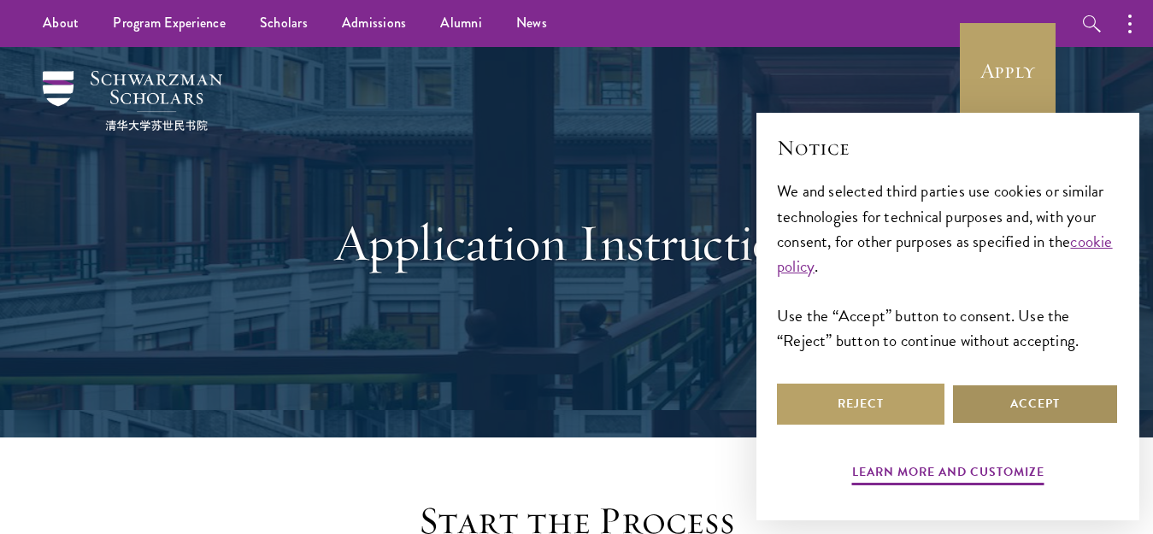
click at [1046, 405] on button "Accept" at bounding box center [1035, 404] width 168 height 41
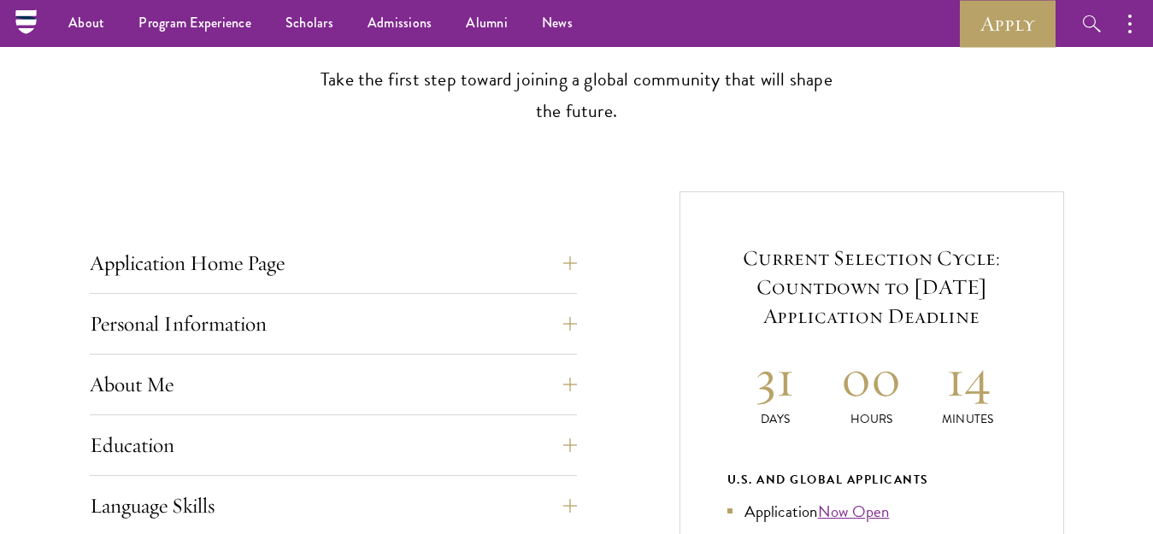
scroll to position [422, 0]
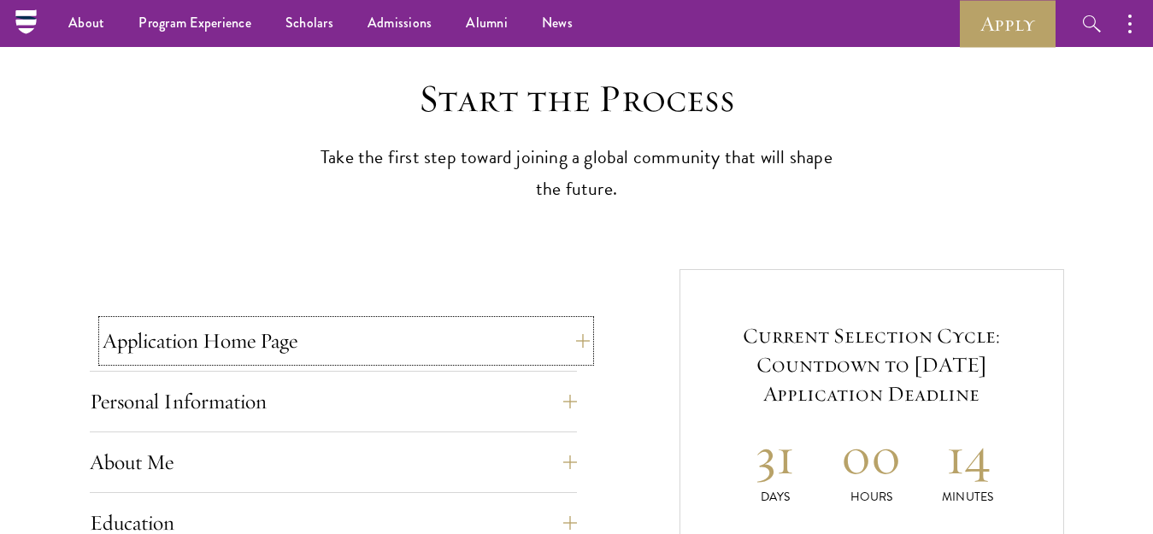
click at [585, 340] on button "Application Home Page" at bounding box center [346, 341] width 487 height 41
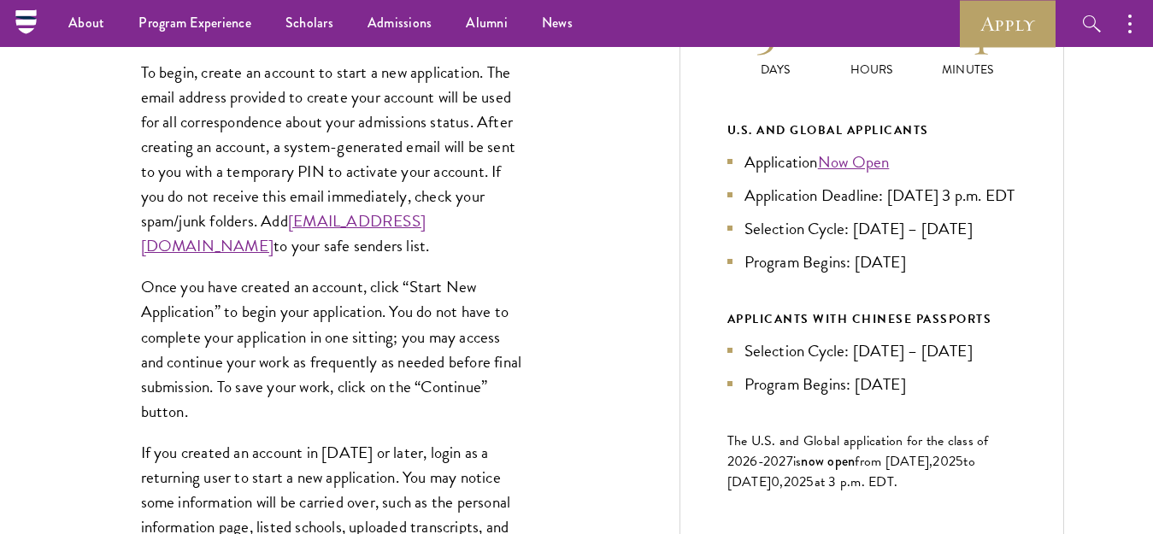
scroll to position [764, 0]
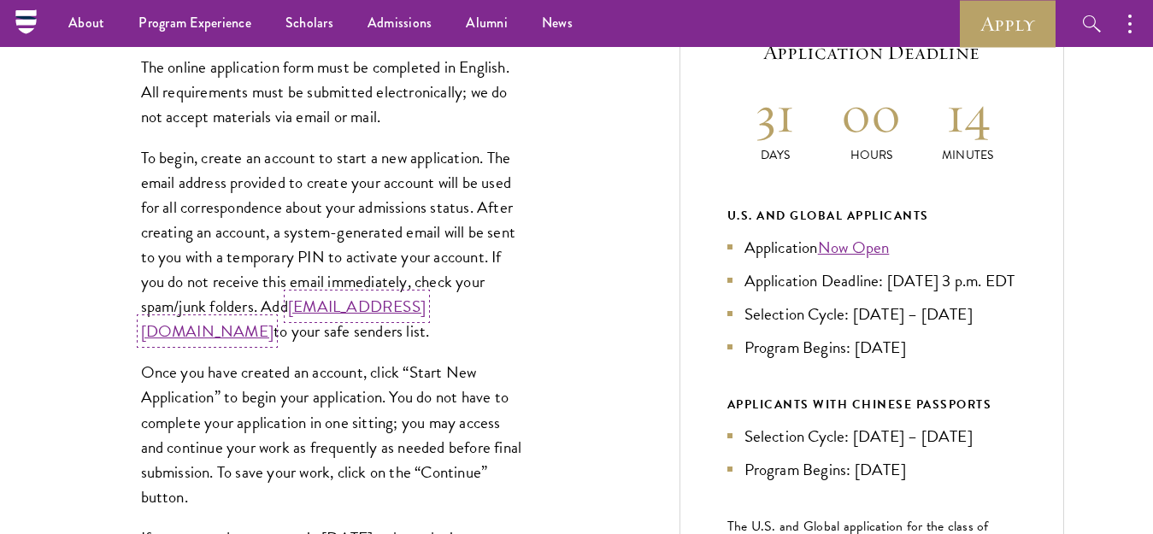
click at [315, 331] on link "[EMAIL_ADDRESS][DOMAIN_NAME]" at bounding box center [283, 319] width 285 height 50
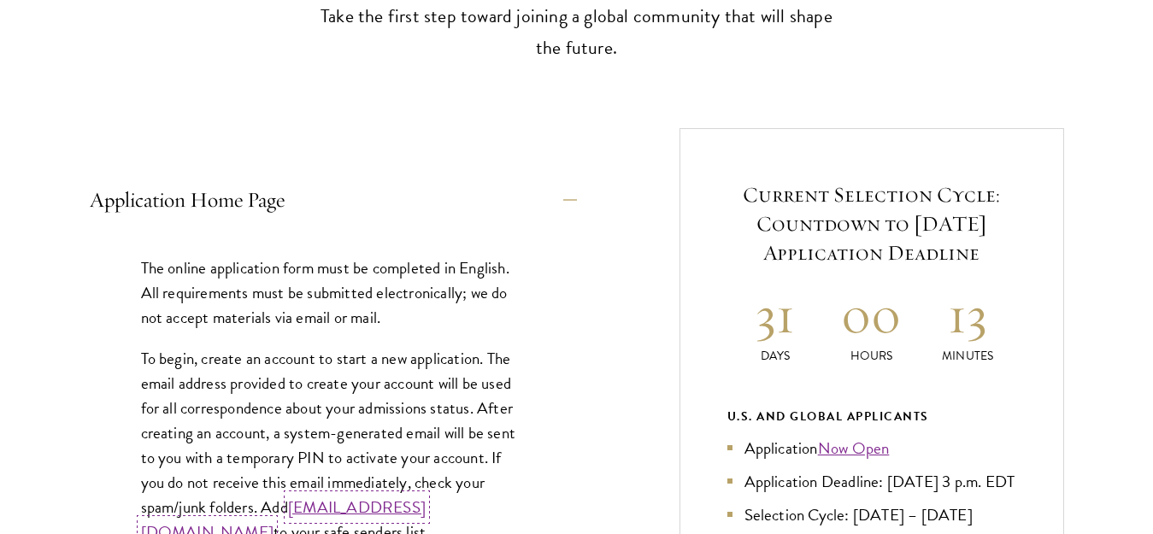
scroll to position [593, 0]
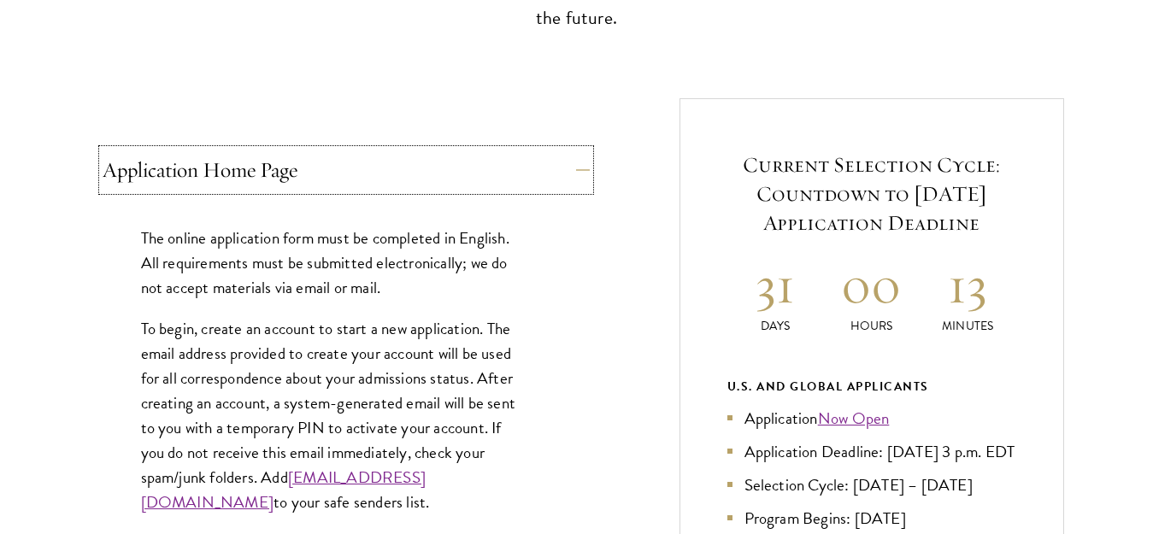
click at [571, 169] on button "Application Home Page" at bounding box center [346, 170] width 487 height 41
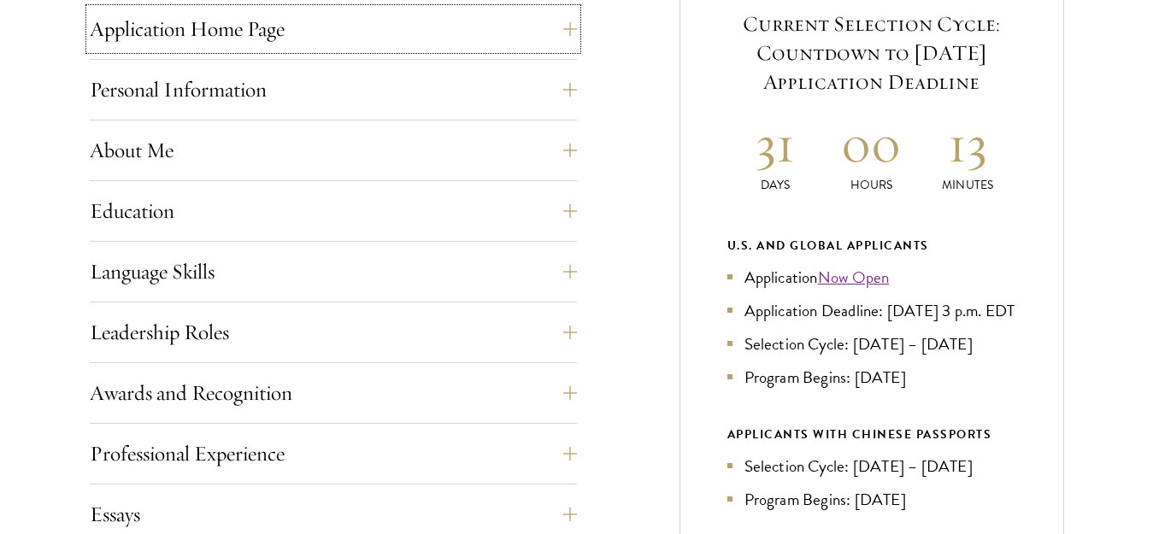
scroll to position [764, 0]
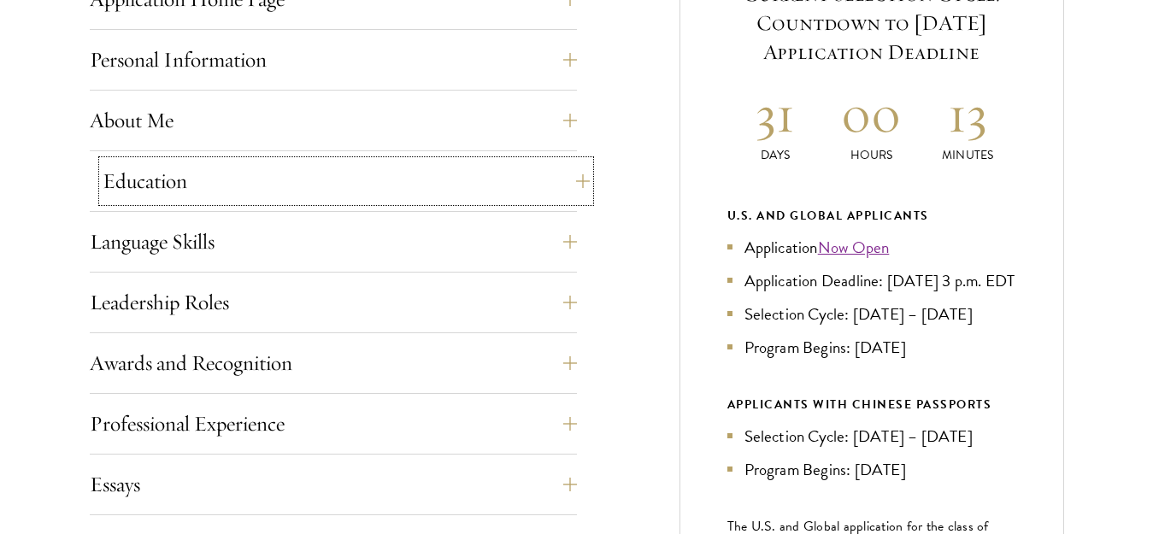
click at [579, 180] on button "Education" at bounding box center [346, 181] width 487 height 41
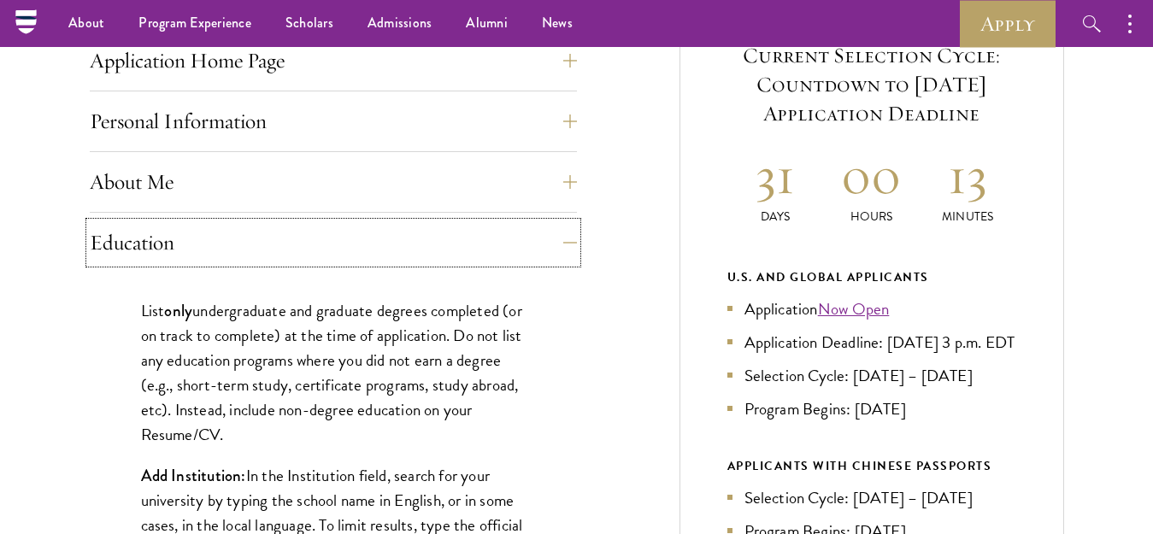
scroll to position [679, 0]
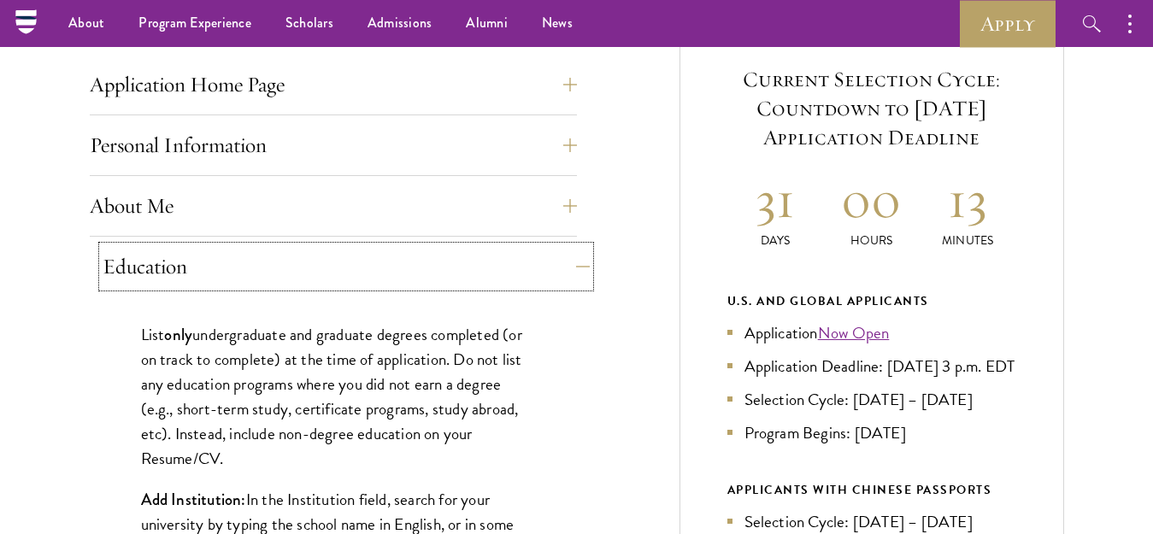
click at [578, 266] on button "Education" at bounding box center [346, 266] width 487 height 41
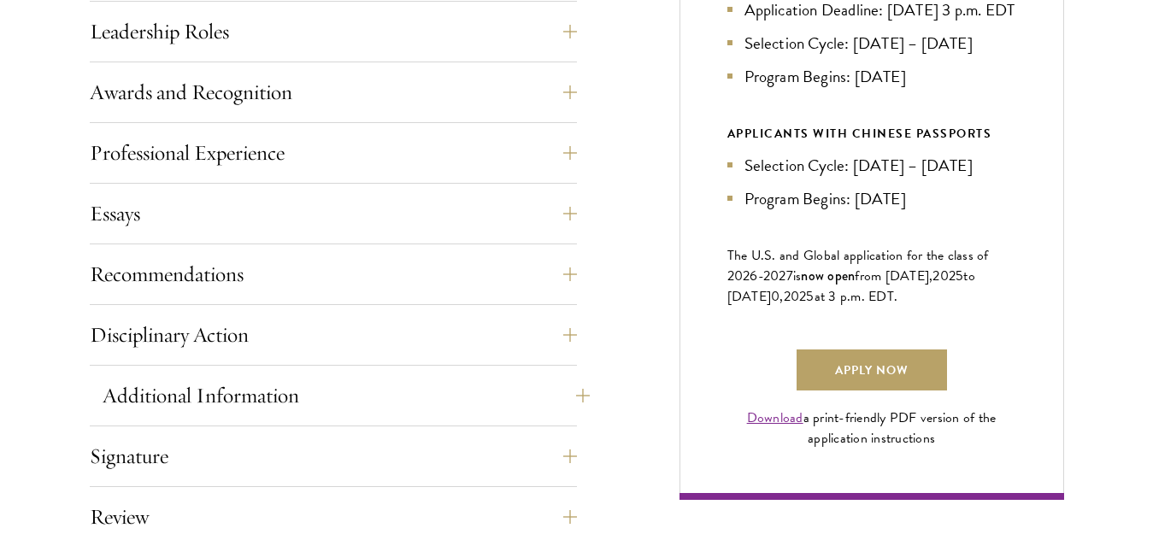
scroll to position [1106, 0]
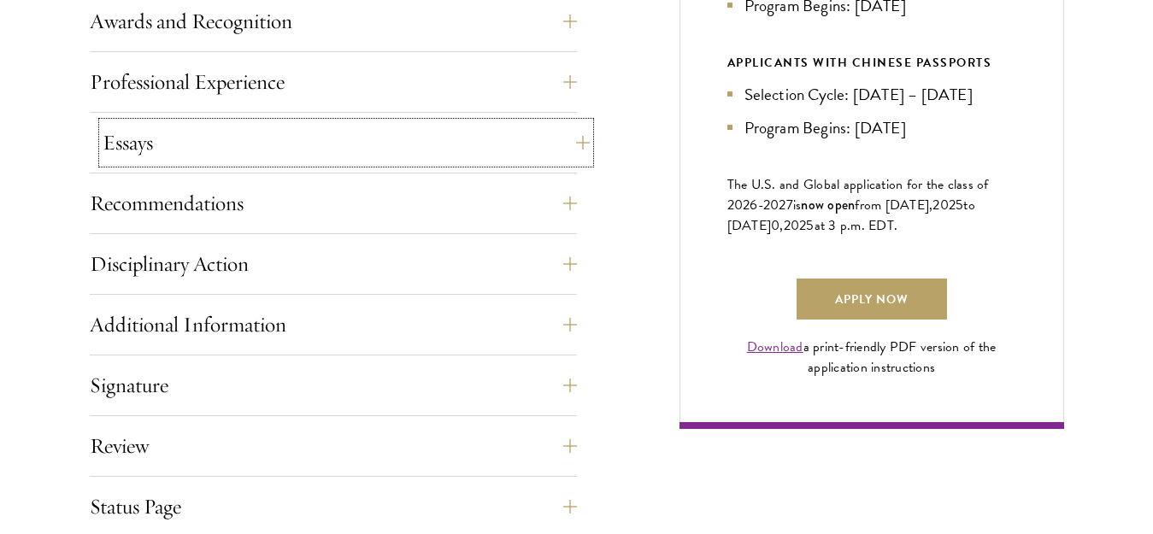
click at [581, 147] on button "Essays" at bounding box center [346, 142] width 487 height 41
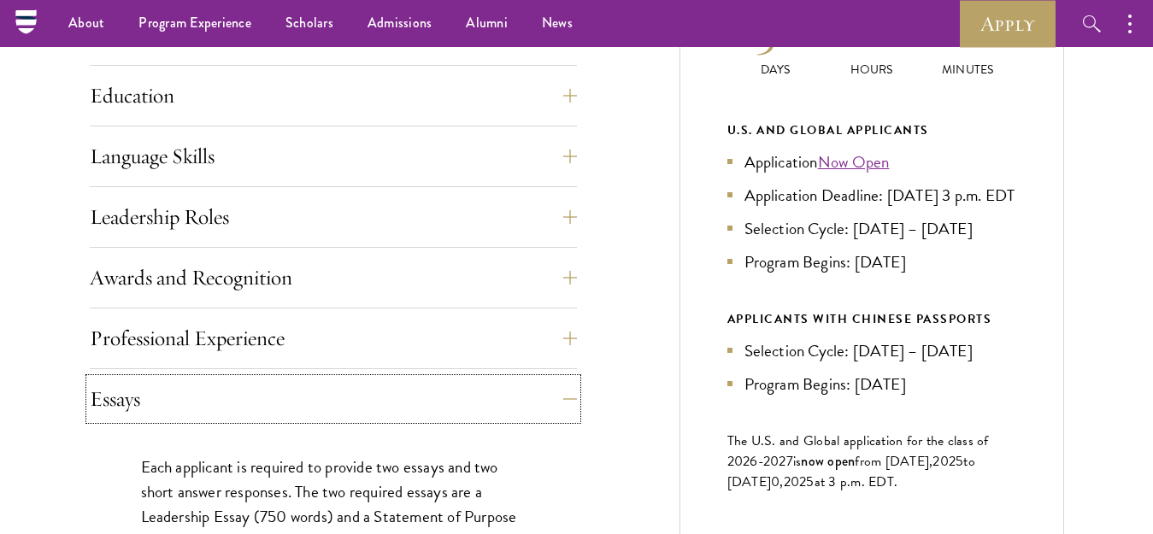
scroll to position [764, 0]
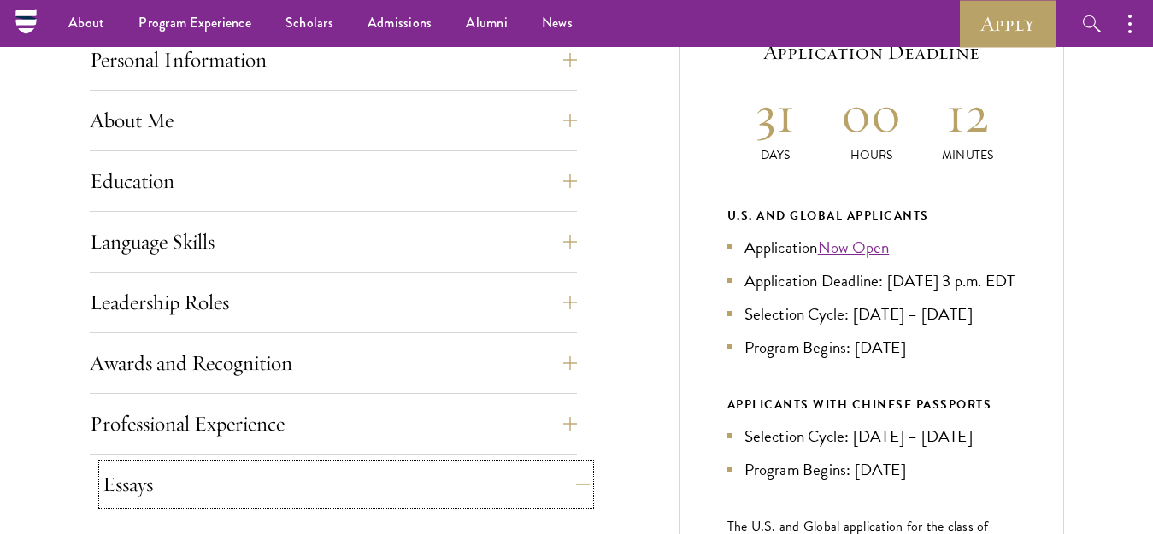
click at [582, 483] on button "Essays" at bounding box center [346, 484] width 487 height 41
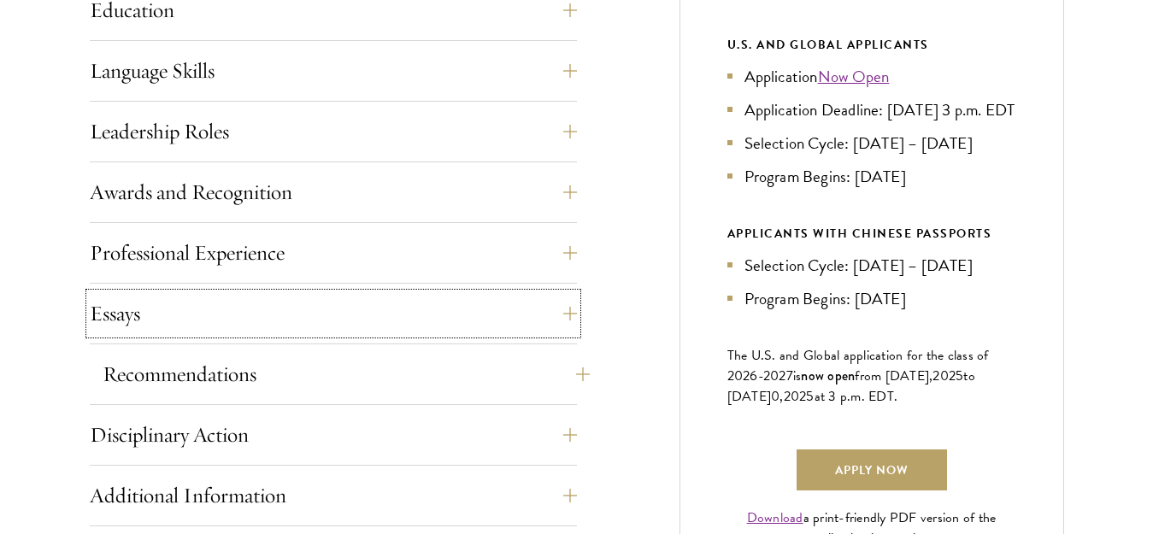
scroll to position [1021, 0]
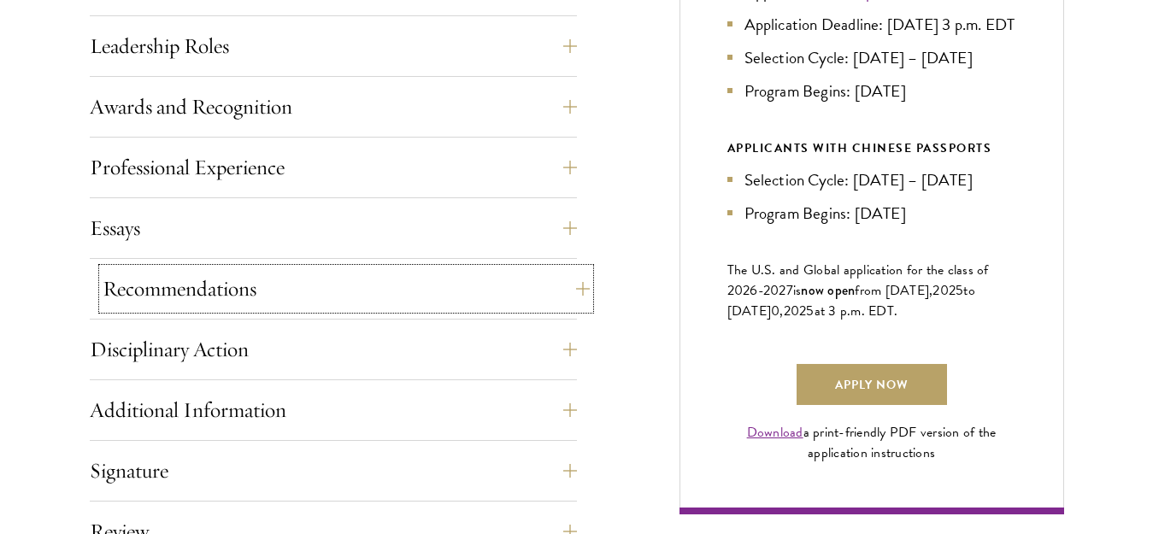
click at [581, 290] on button "Recommendations" at bounding box center [346, 288] width 487 height 41
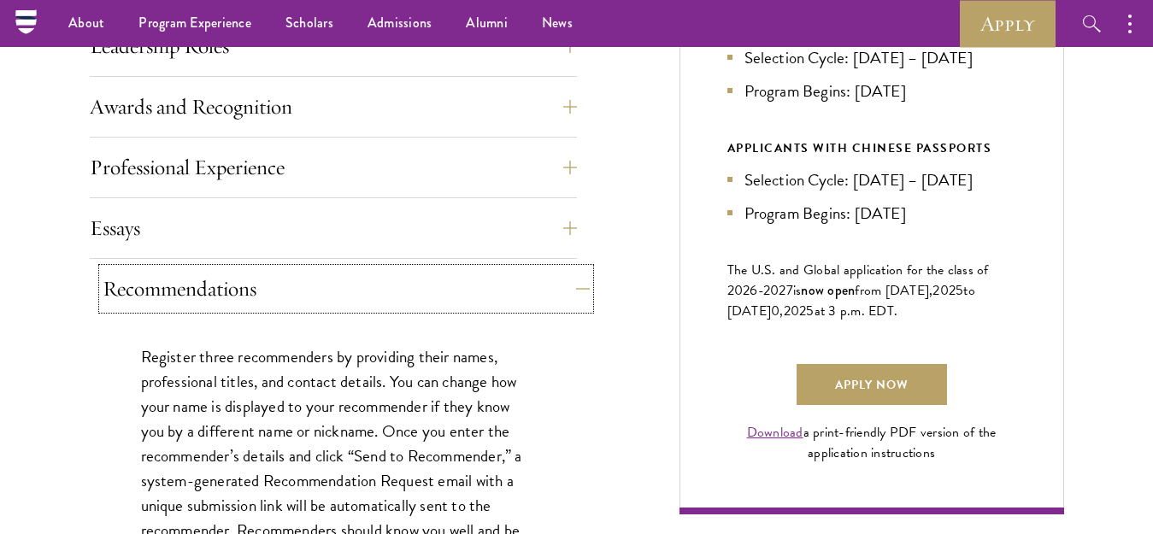
click at [583, 288] on button "Recommendations" at bounding box center [346, 288] width 487 height 41
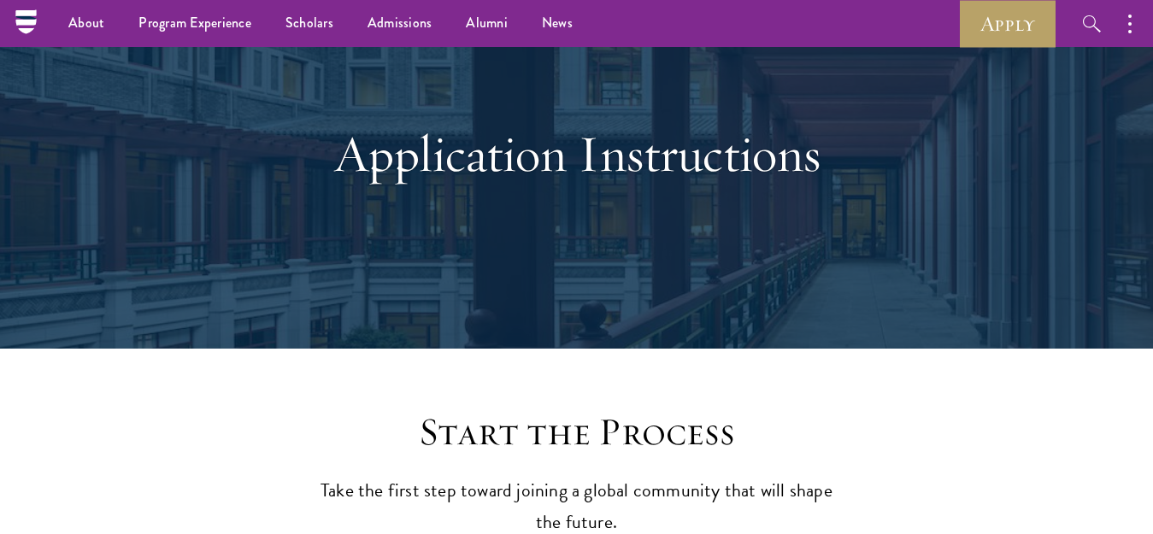
scroll to position [0, 0]
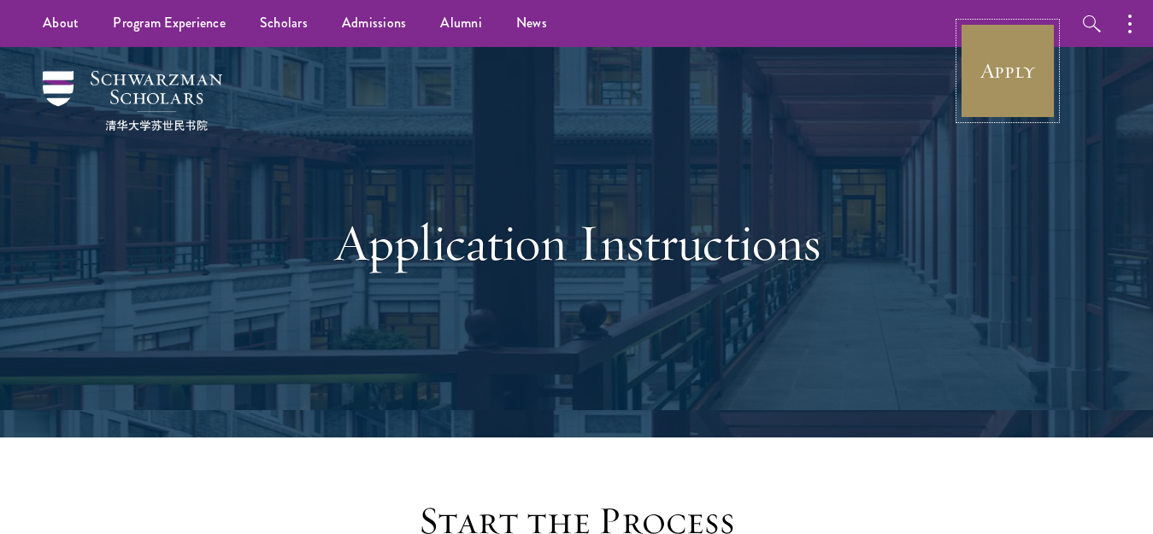
click at [1025, 65] on link "Apply" at bounding box center [1008, 71] width 96 height 96
